Goal: Subscribe to service/newsletter

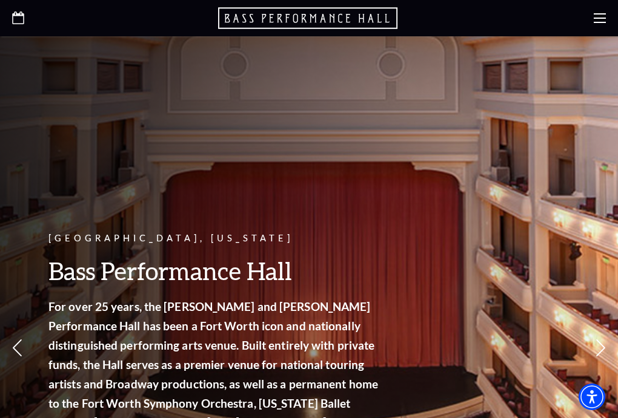
click at [595, 18] on use at bounding box center [599, 18] width 12 height 10
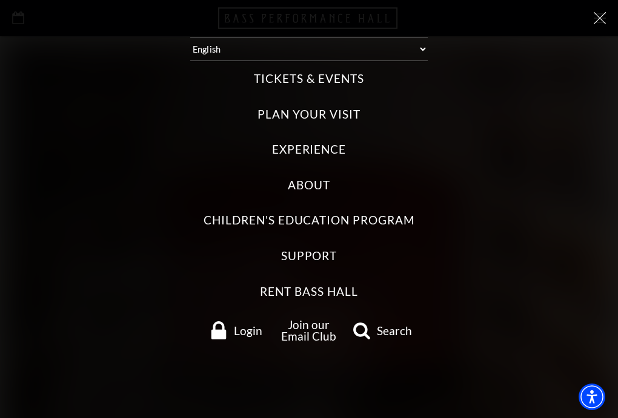
click at [294, 71] on label "Tickets & Events" at bounding box center [309, 79] width 110 height 16
click at [0, 0] on Events "Tickets & Events" at bounding box center [0, 0] width 0 height 0
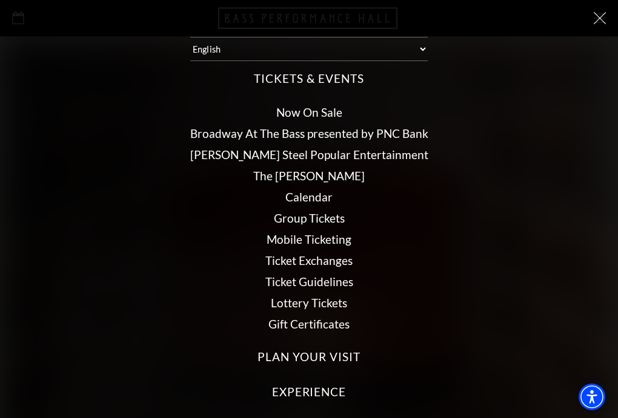
click at [338, 127] on link "Broadway At The Bass presented by PNC Bank" at bounding box center [309, 134] width 238 height 14
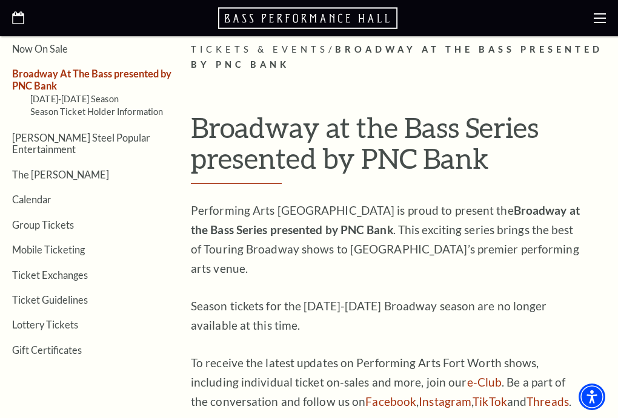
scroll to position [259, 0]
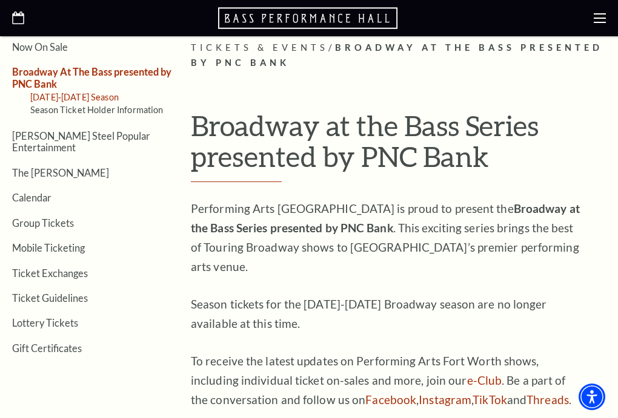
click at [82, 95] on link "2025-2026 Season" at bounding box center [74, 97] width 88 height 10
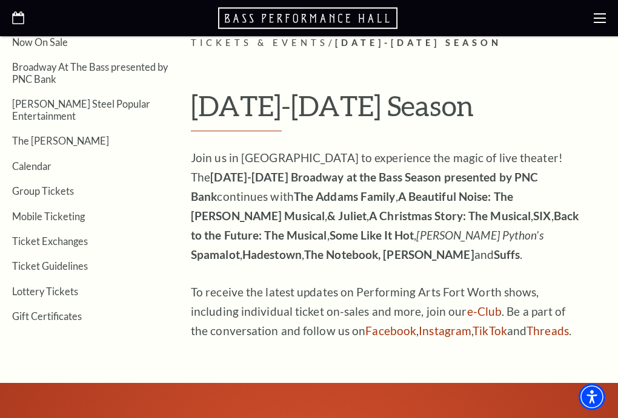
scroll to position [263, 0]
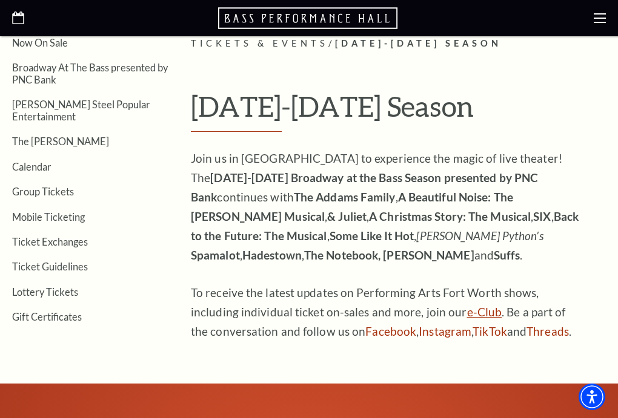
click at [467, 311] on link "e-Club" at bounding box center [484, 312] width 35 height 14
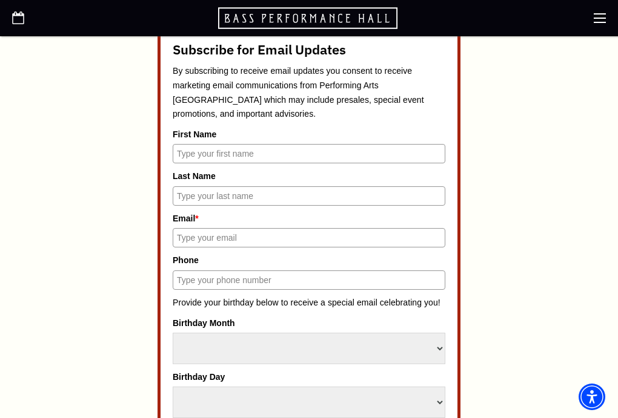
scroll to position [532, 0]
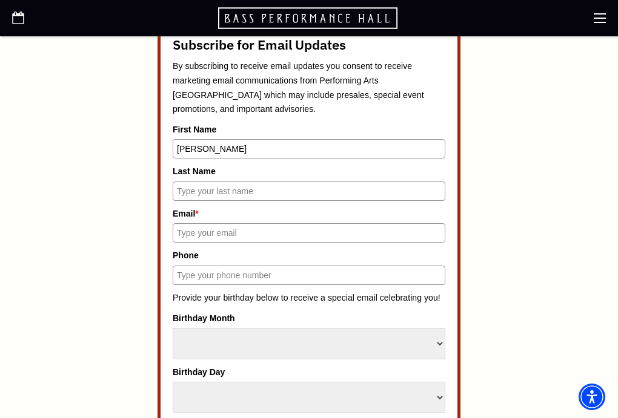
type input "[PERSON_NAME]"
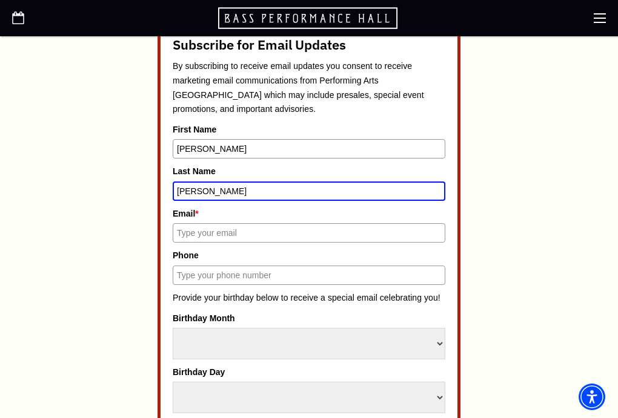
type input "Ronderos"
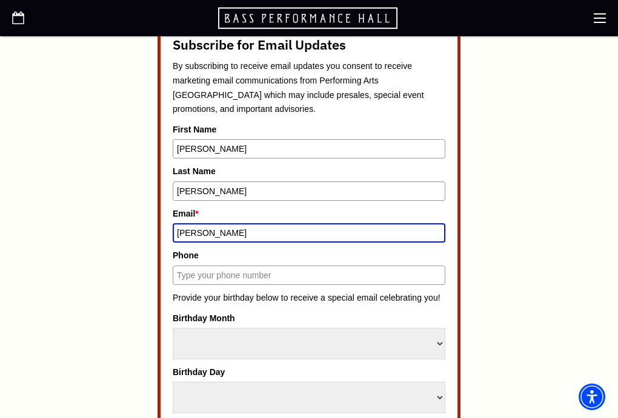
type input "dana"
type input "dana@ronderos.com"
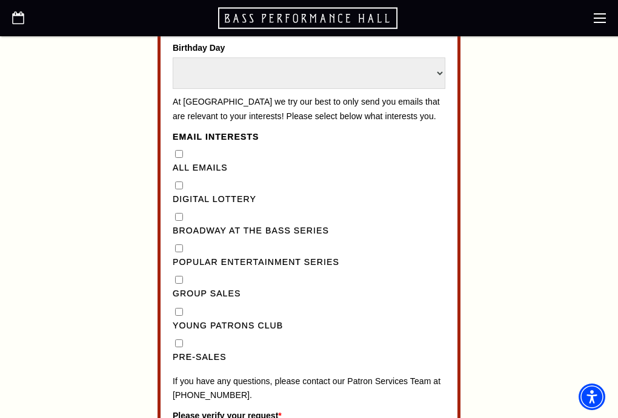
scroll to position [862, 0]
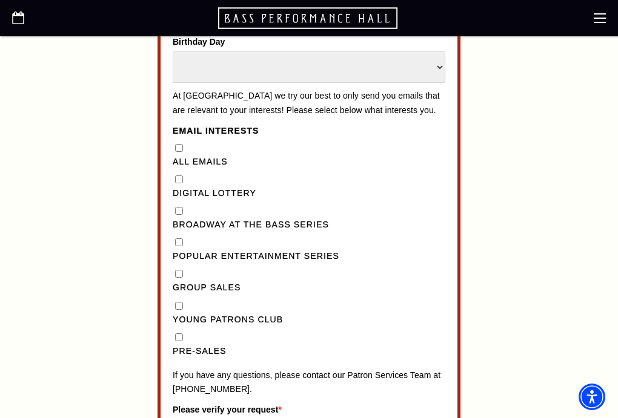
click at [178, 207] on Series"] "Broadway at the Bass Series" at bounding box center [179, 211] width 8 height 8
checkbox Series"] "true"
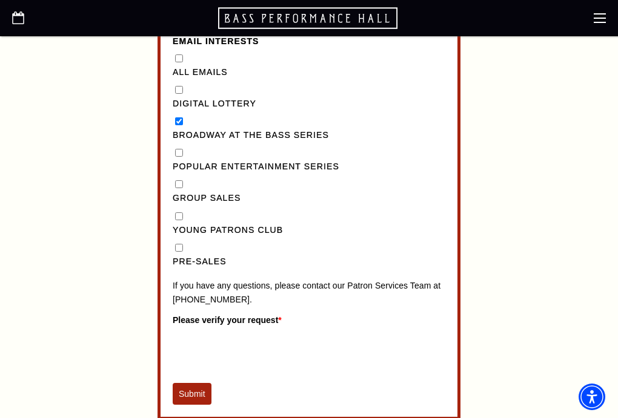
scroll to position [969, 0]
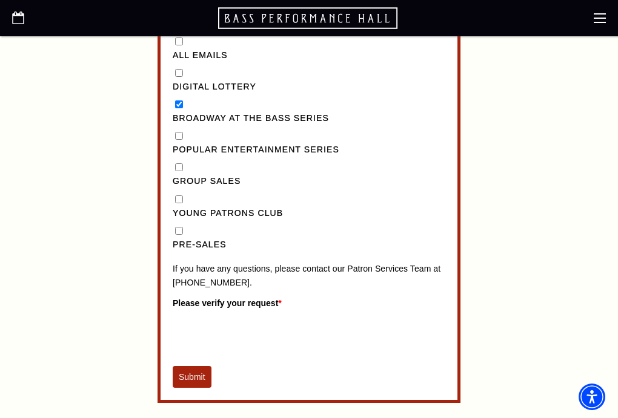
click at [177, 227] on input "Pre-Sales" at bounding box center [179, 231] width 8 height 8
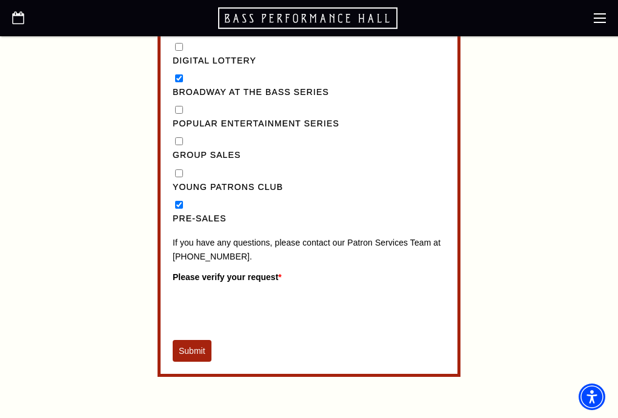
scroll to position [995, 0]
click at [176, 201] on input "Pre-Sales" at bounding box center [179, 205] width 8 height 8
checkbox input "false"
click at [186, 340] on button "Submit" at bounding box center [192, 351] width 39 height 22
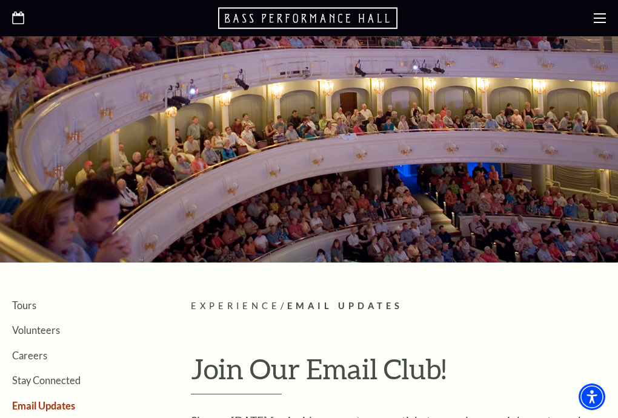
scroll to position [0, 0]
click at [24, 308] on link "Tours" at bounding box center [24, 306] width 24 height 12
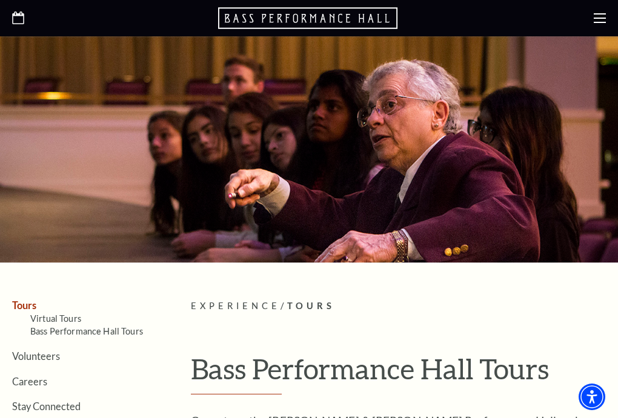
click at [593, 21] on div at bounding box center [309, 18] width 618 height 36
click at [601, 21] on icon at bounding box center [599, 18] width 12 height 12
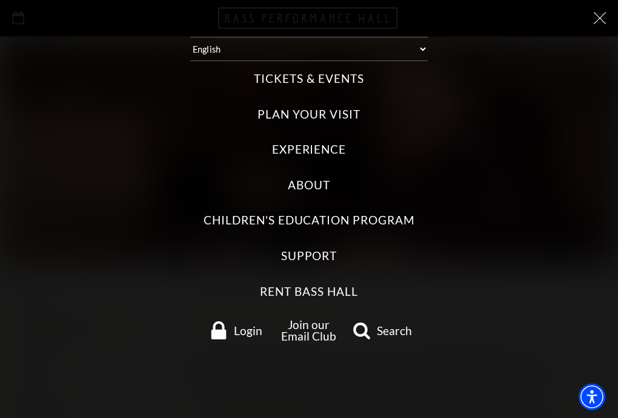
click at [335, 71] on label "Tickets & Events" at bounding box center [309, 79] width 110 height 16
click at [0, 0] on Events "Tickets & Events" at bounding box center [0, 0] width 0 height 0
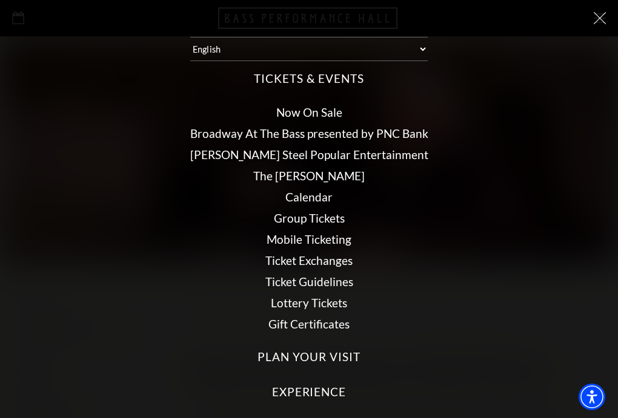
click at [318, 105] on link "Now On Sale" at bounding box center [309, 112] width 66 height 14
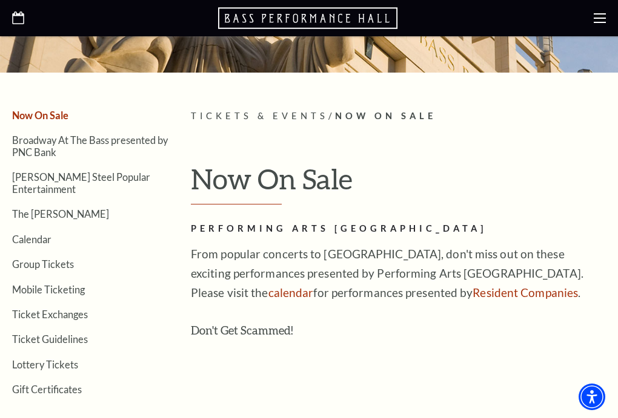
scroll to position [188, 0]
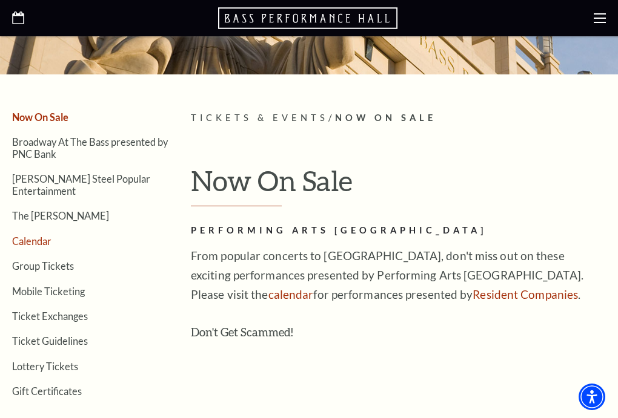
click at [38, 236] on link "Calendar" at bounding box center [31, 242] width 39 height 12
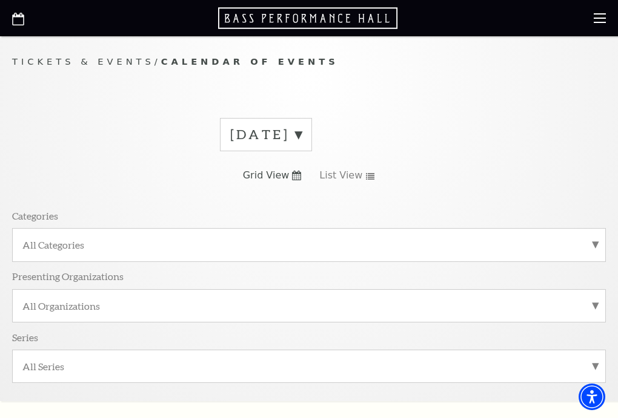
click at [302, 133] on label "September 2025" at bounding box center [265, 134] width 71 height 19
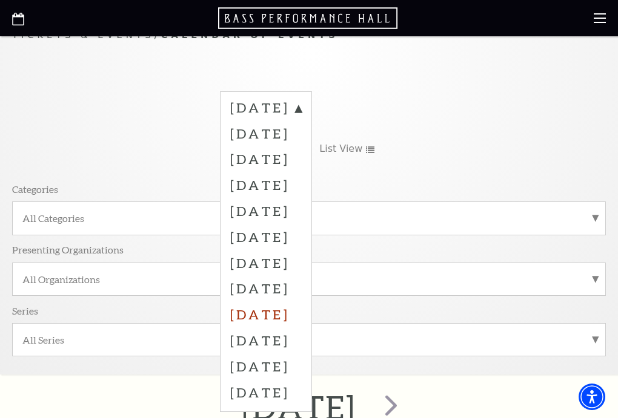
scroll to position [28, 0]
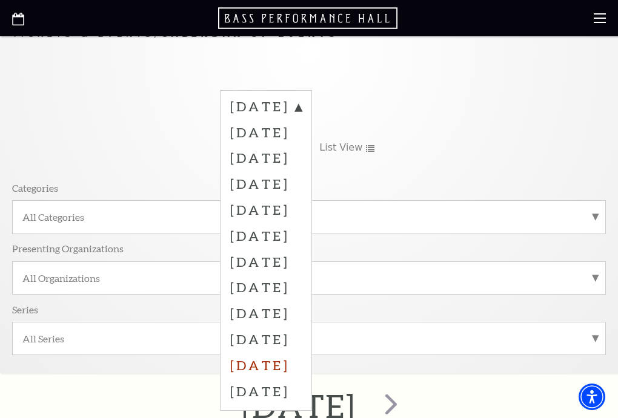
click at [280, 358] on label "July 2026" at bounding box center [265, 365] width 71 height 26
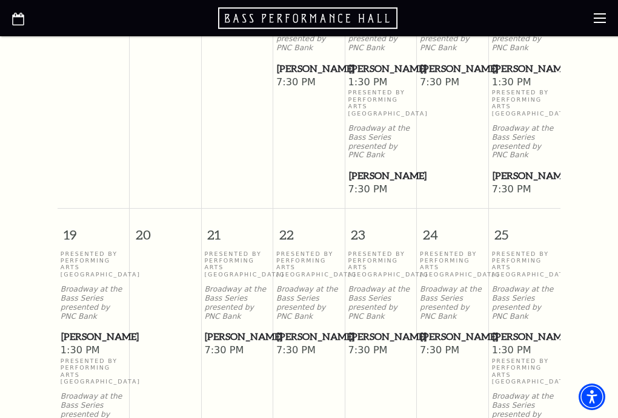
scroll to position [904, 0]
click at [222, 329] on span "[PERSON_NAME]" at bounding box center [237, 336] width 64 height 15
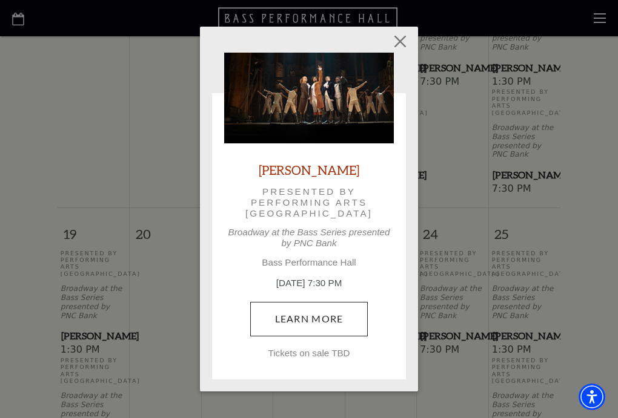
click at [297, 326] on link "Learn More" at bounding box center [309, 319] width 118 height 34
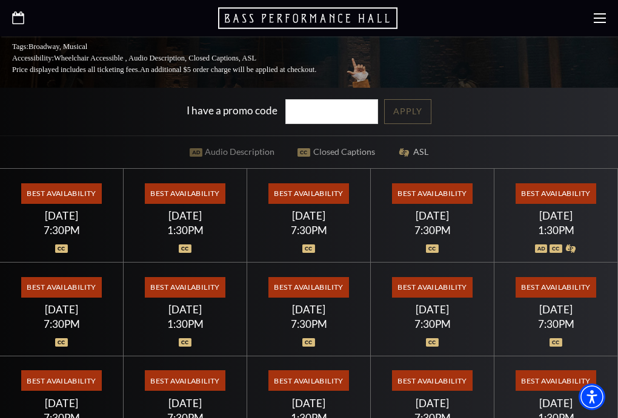
scroll to position [312, 0]
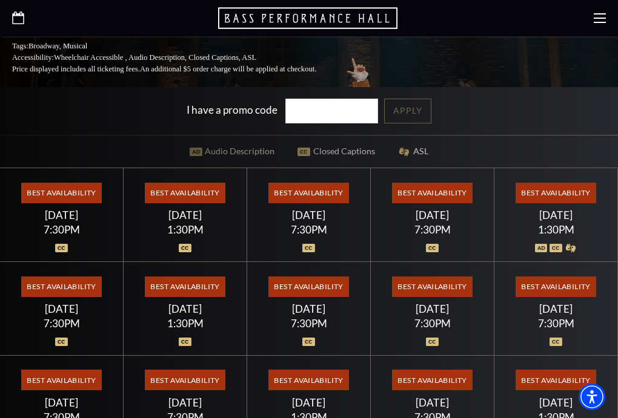
click at [306, 183] on span "Best Availability" at bounding box center [308, 193] width 81 height 21
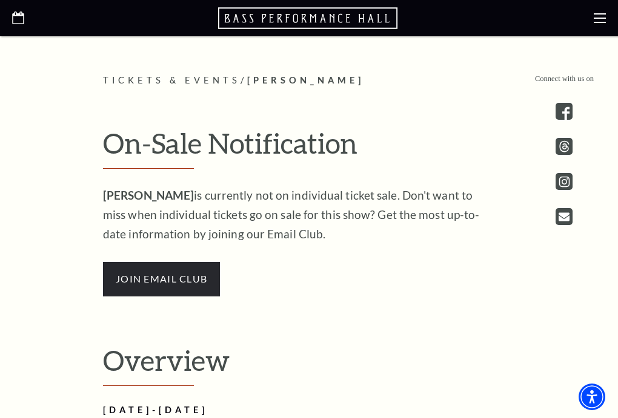
scroll to position [844, 0]
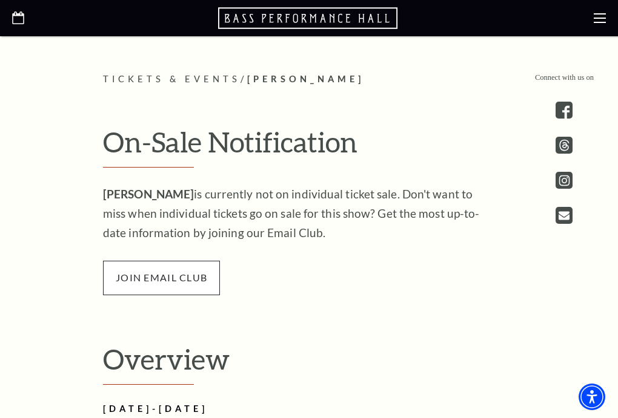
click at [183, 261] on span "join email club" at bounding box center [161, 278] width 117 height 34
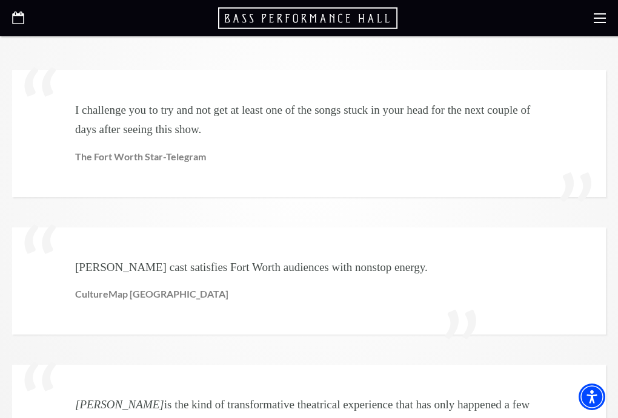
scroll to position [2728, 0]
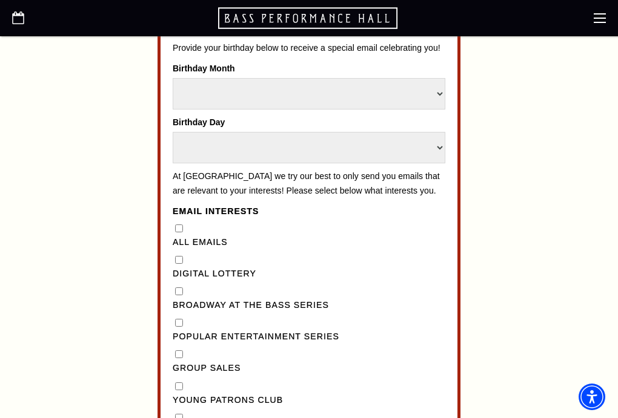
scroll to position [789, 0]
